Goal: Task Accomplishment & Management: Manage account settings

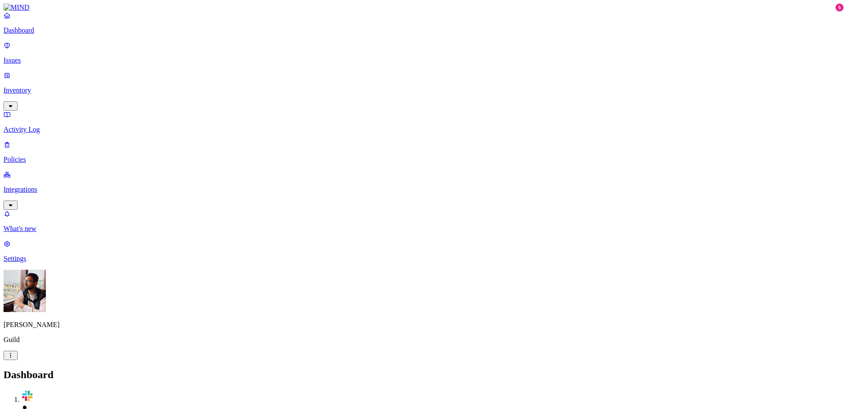
click at [30, 186] on p "Integrations" at bounding box center [424, 190] width 840 height 8
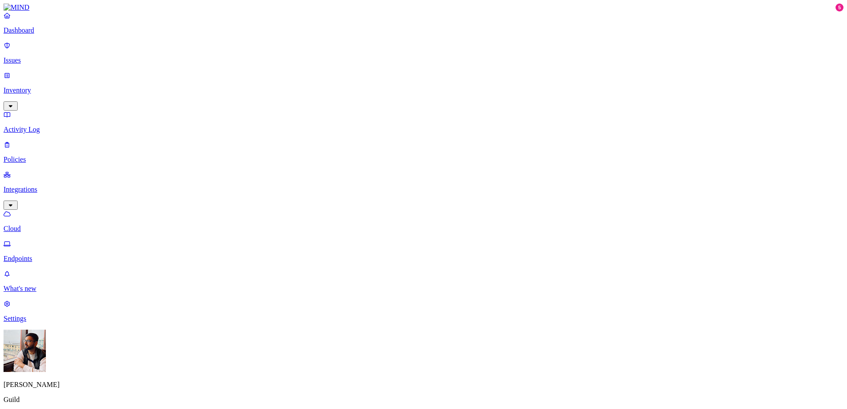
click at [55, 156] on p "Policies" at bounding box center [424, 160] width 840 height 8
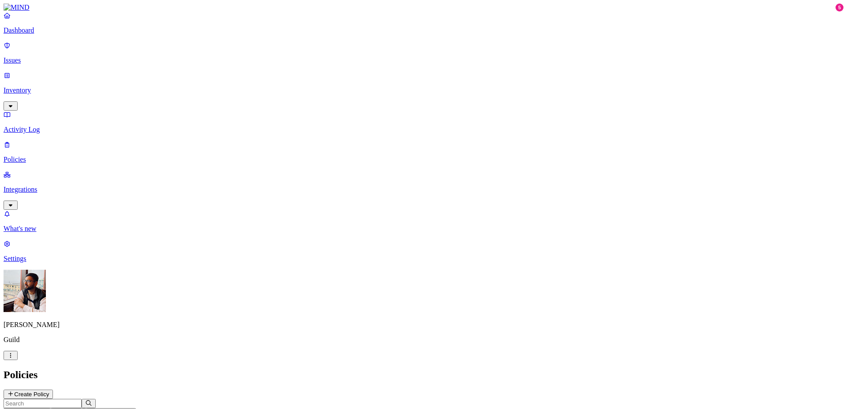
click at [55, 76] on link "Inventory" at bounding box center [424, 90] width 840 height 38
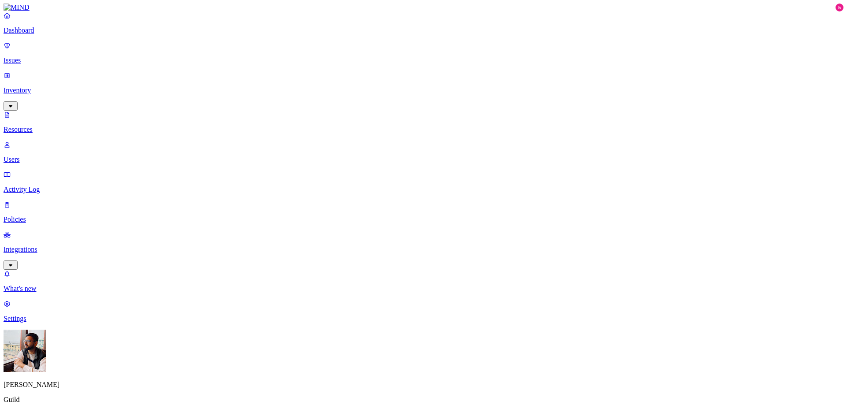
click at [50, 156] on p "Users" at bounding box center [424, 160] width 840 height 8
click at [45, 323] on link "Settings" at bounding box center [424, 311] width 840 height 23
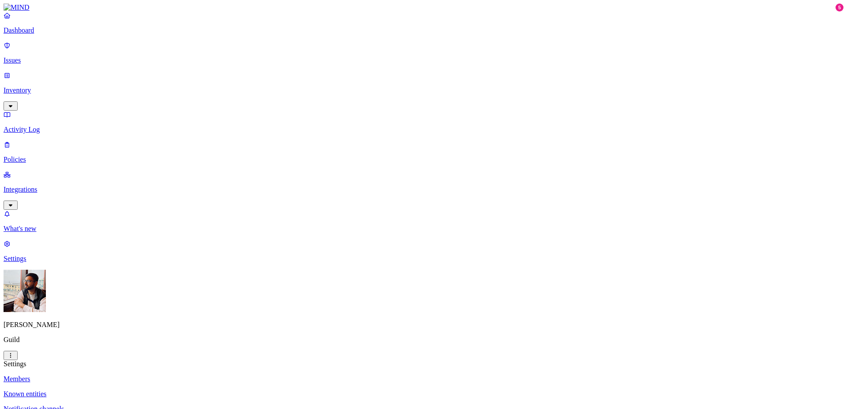
click at [162, 390] on p "Known entities" at bounding box center [424, 394] width 840 height 8
click at [158, 405] on p "Notification channels" at bounding box center [424, 409] width 840 height 8
click at [151, 405] on p "Notification channels" at bounding box center [424, 409] width 840 height 8
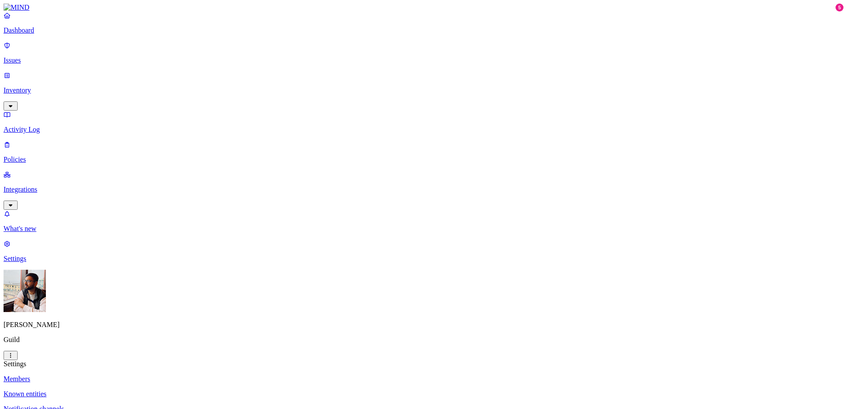
click at [147, 375] on link "Members" at bounding box center [424, 379] width 840 height 8
click at [60, 233] on p "What's new" at bounding box center [424, 229] width 840 height 8
click at [143, 390] on p "Known entities" at bounding box center [424, 394] width 840 height 8
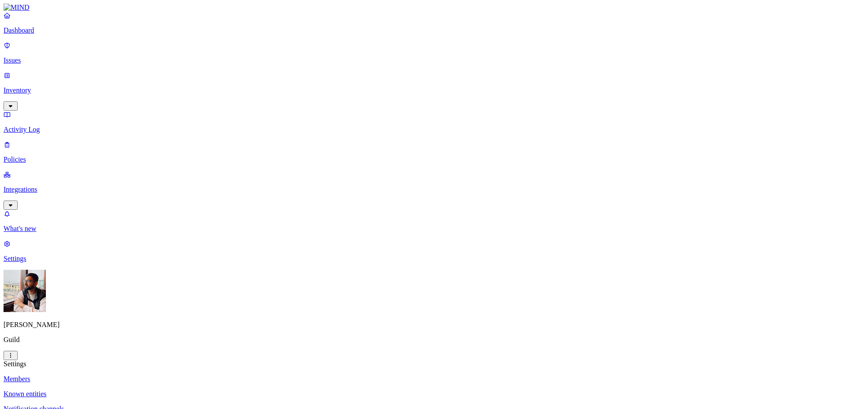
click at [30, 171] on link "Integrations" at bounding box center [424, 190] width 840 height 38
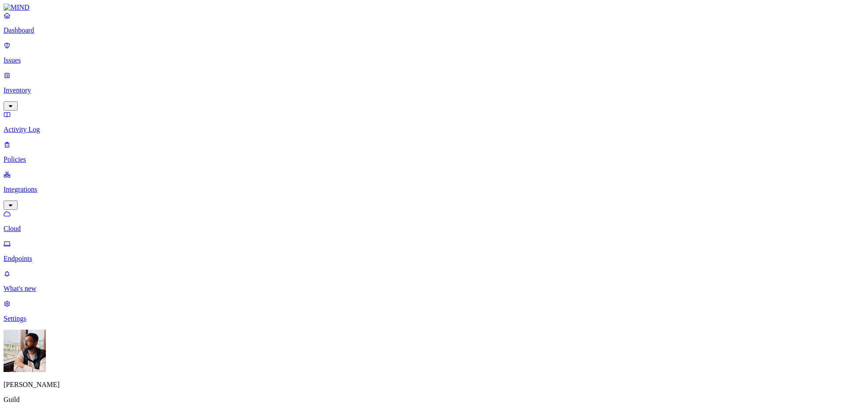
click at [40, 323] on p "Settings" at bounding box center [424, 319] width 840 height 8
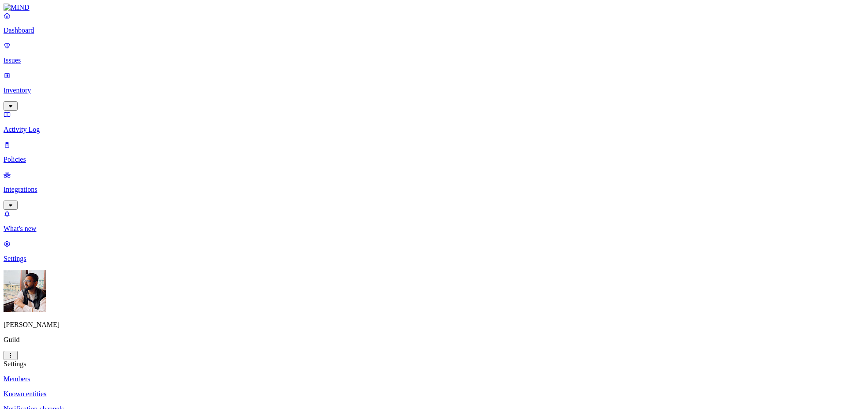
click at [129, 390] on p "Known entities" at bounding box center [424, 394] width 840 height 8
click at [128, 405] on link "Notification channels" at bounding box center [424, 409] width 840 height 8
click at [132, 375] on p "Members" at bounding box center [424, 379] width 840 height 8
